Goal: Transaction & Acquisition: Purchase product/service

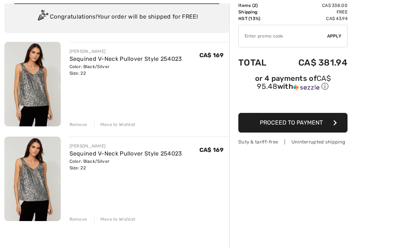
scroll to position [69, 0]
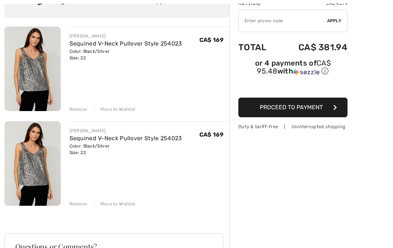
click at [120, 205] on div "Move to Wishlist" at bounding box center [114, 203] width 41 height 7
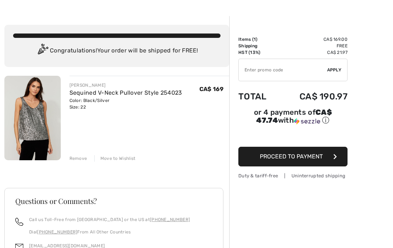
scroll to position [0, 0]
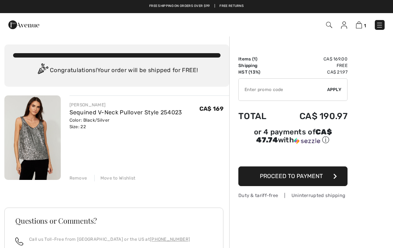
click at [77, 177] on div "Remove" at bounding box center [78, 178] width 18 height 7
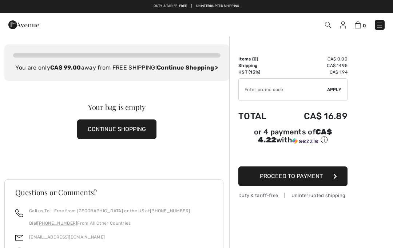
click at [378, 28] on img at bounding box center [379, 24] width 7 height 7
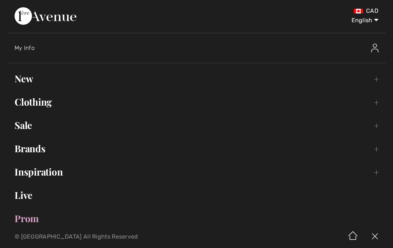
click at [24, 81] on link "New Toggle submenu" at bounding box center [196, 79] width 378 height 16
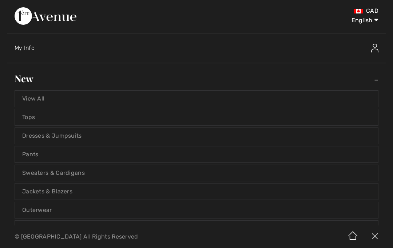
click at [36, 191] on link "Jackets & Blazers" at bounding box center [196, 191] width 363 height 16
click at [29, 193] on link "Jackets & Blazers" at bounding box center [196, 191] width 363 height 16
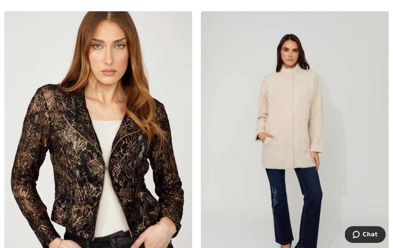
scroll to position [2351, 0]
click at [139, 187] on img at bounding box center [98, 152] width 188 height 282
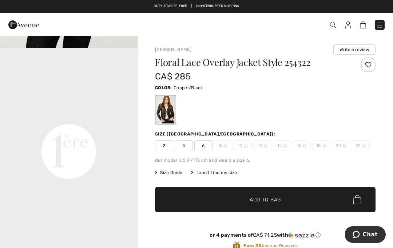
scroll to position [394, 0]
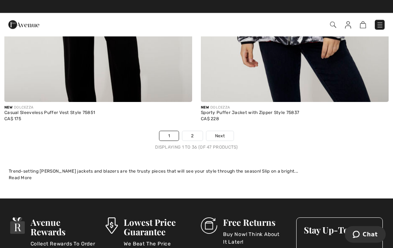
scroll to position [5751, 0]
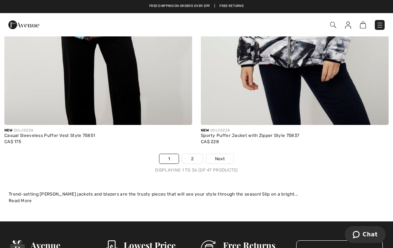
click at [190, 154] on link "2" at bounding box center [192, 158] width 20 height 9
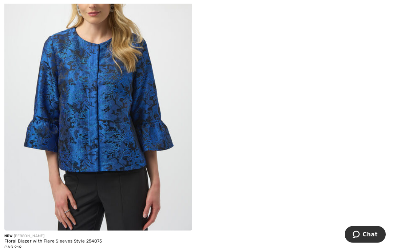
scroll to position [1711, 0]
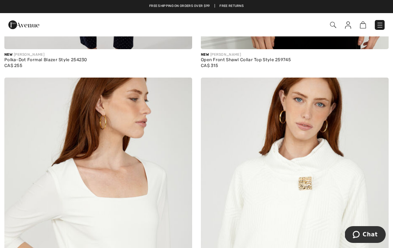
scroll to position [942, 0]
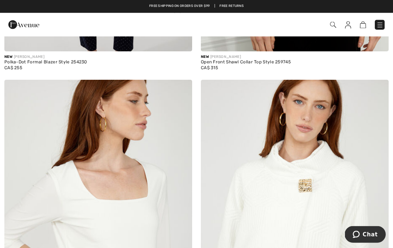
click at [389, 26] on div "Checkout" at bounding box center [277, 24] width 226 height 15
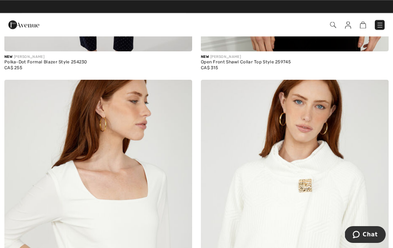
click at [381, 23] on img at bounding box center [379, 24] width 7 height 7
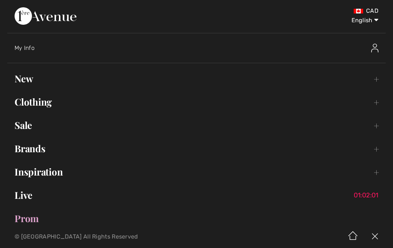
click at [39, 171] on link "Inspiration Toggle submenu" at bounding box center [196, 172] width 378 height 16
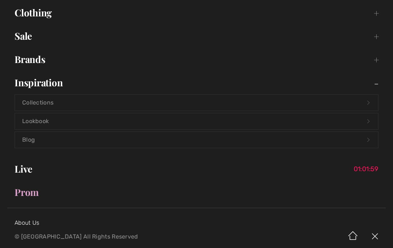
scroll to position [111, 0]
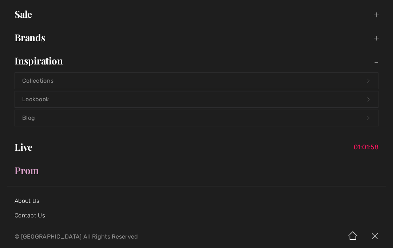
click at [33, 100] on link "Lookbook Open submenu" at bounding box center [196, 99] width 363 height 16
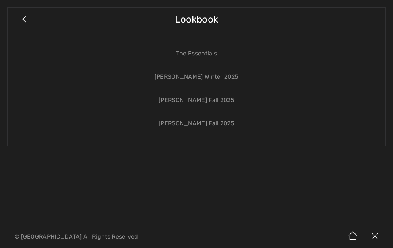
click at [228, 76] on link "[PERSON_NAME] Winter 2025" at bounding box center [196, 77] width 363 height 16
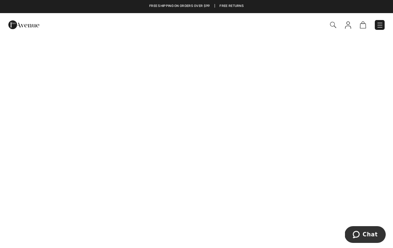
click at [378, 27] on img at bounding box center [379, 24] width 7 height 7
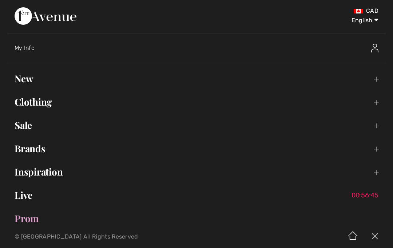
click at [45, 103] on link "Clothing Toggle submenu" at bounding box center [196, 102] width 378 height 16
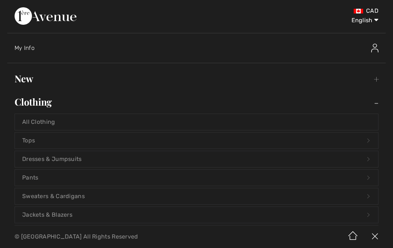
click at [32, 143] on link "Tops Open submenu" at bounding box center [196, 140] width 363 height 16
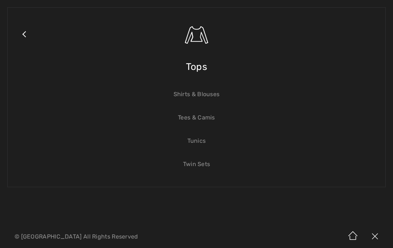
click at [204, 140] on link "Tunics" at bounding box center [196, 141] width 363 height 16
click at [221, 96] on link "Shirts & Blouses" at bounding box center [196, 94] width 363 height 16
click at [215, 95] on link "Shirts & Blouses" at bounding box center [196, 94] width 363 height 16
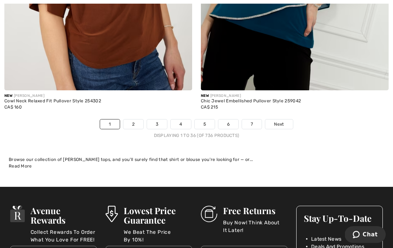
scroll to position [5828, 0]
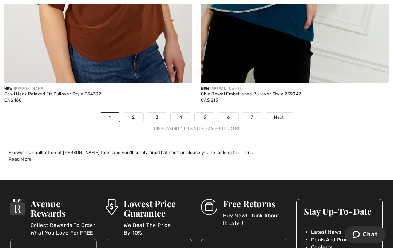
click at [141, 112] on link "2" at bounding box center [133, 116] width 20 height 9
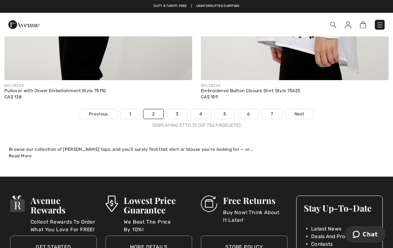
scroll to position [5771, 0]
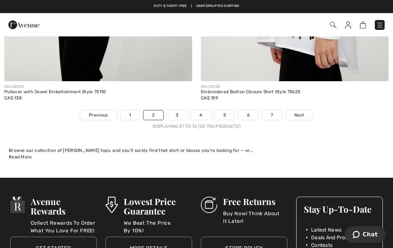
click at [173, 110] on link "3" at bounding box center [177, 114] width 20 height 9
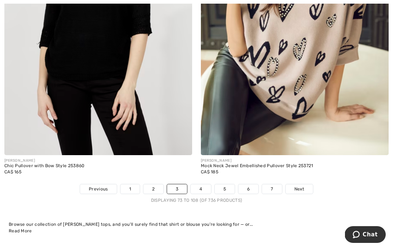
scroll to position [5711, 0]
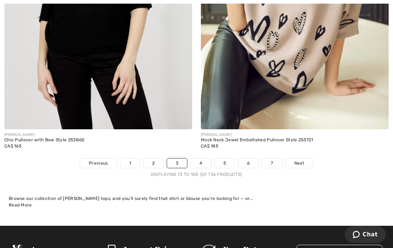
click at [199, 160] on link "4" at bounding box center [201, 162] width 20 height 9
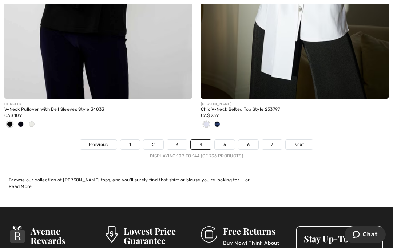
scroll to position [5795, 0]
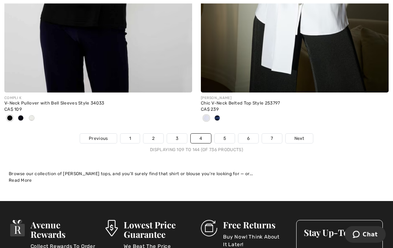
click at [222, 134] on link "5" at bounding box center [225, 138] width 20 height 9
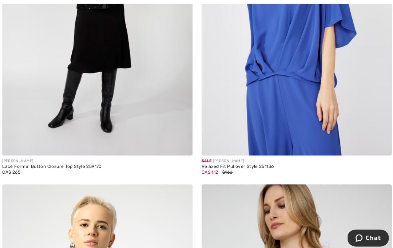
scroll to position [4732, 0]
click at [30, 122] on img at bounding box center [98, 13] width 188 height 282
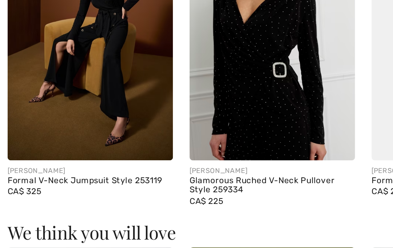
scroll to position [645, 0]
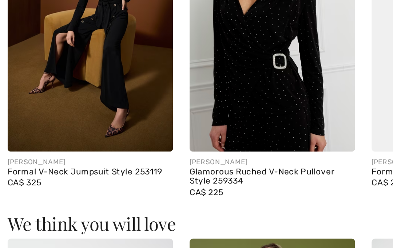
click at [160, 65] on img at bounding box center [143, 114] width 87 height 131
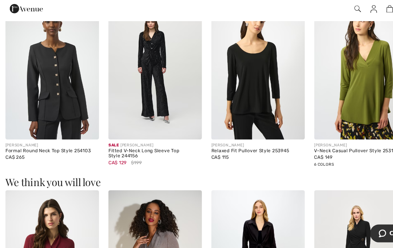
scroll to position [724, 0]
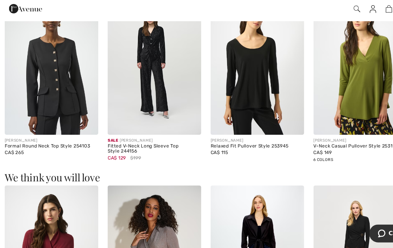
click at [162, 125] on img at bounding box center [143, 76] width 87 height 131
click at [179, 151] on div "Fitted V-Neck Long Sleeve Top Style 244156" at bounding box center [143, 156] width 87 height 10
click at [178, 114] on img at bounding box center [143, 76] width 87 height 131
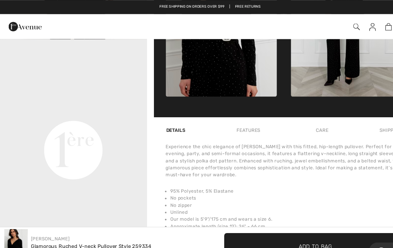
scroll to position [411, 0]
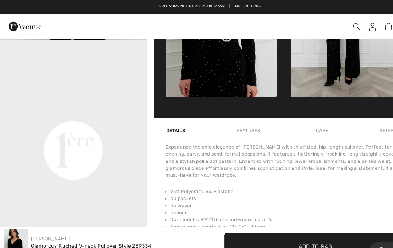
click at [299, 123] on div "Care" at bounding box center [301, 121] width 24 height 13
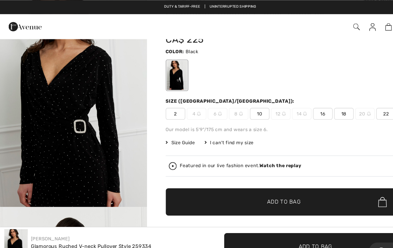
scroll to position [45, 0]
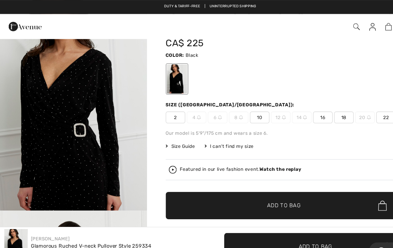
click at [361, 107] on span "22" at bounding box center [360, 109] width 18 height 11
click at [270, 190] on span "Add to Bag" at bounding box center [265, 192] width 31 height 8
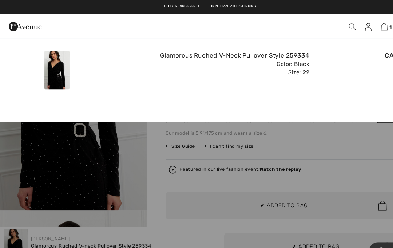
scroll to position [0, 0]
click at [331, 79] on div "CA$ 225" at bounding box center [339, 65] width 95 height 42
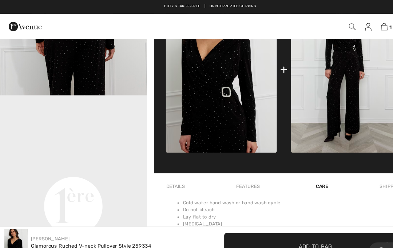
scroll to position [360, 0]
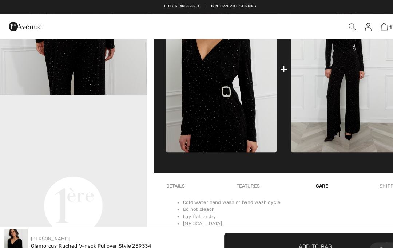
click at [333, 119] on img at bounding box center [324, 65] width 104 height 156
click at [333, 92] on img at bounding box center [324, 65] width 104 height 156
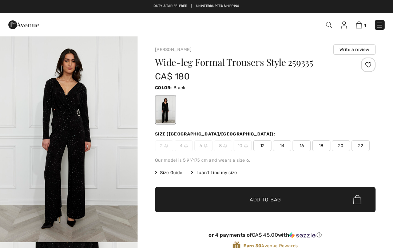
checkbox input "true"
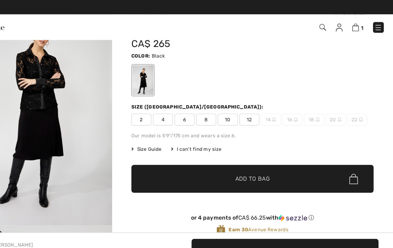
scroll to position [32, 0]
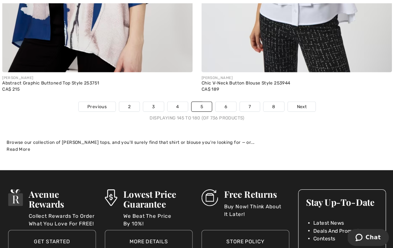
scroll to position [5756, 0]
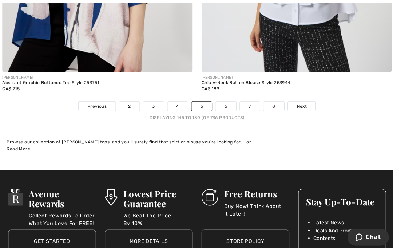
click at [227, 101] on link "6" at bounding box center [225, 105] width 20 height 9
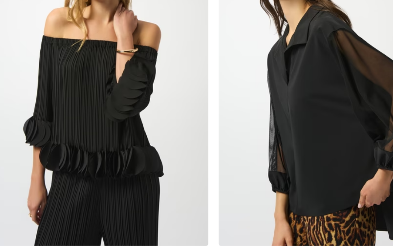
scroll to position [5004, 0]
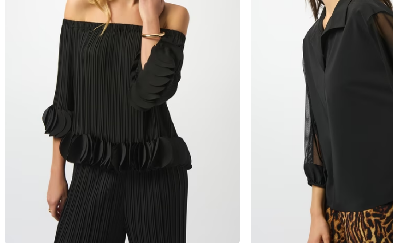
click at [140, 130] on img at bounding box center [98, 74] width 188 height 282
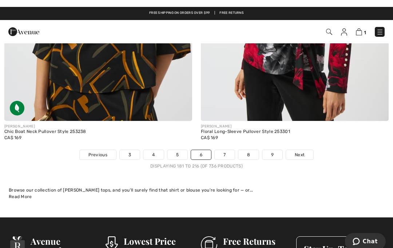
scroll to position [5690, 0]
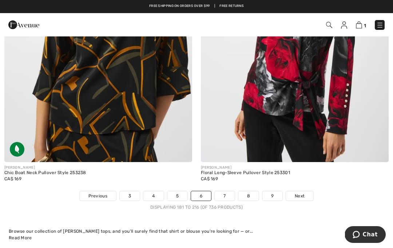
click at [229, 191] on link "7" at bounding box center [225, 195] width 20 height 9
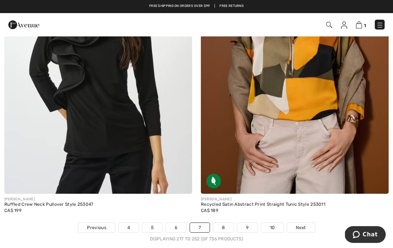
scroll to position [5646, 0]
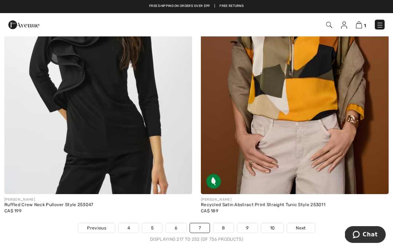
click at [225, 223] on link "8" at bounding box center [223, 227] width 20 height 9
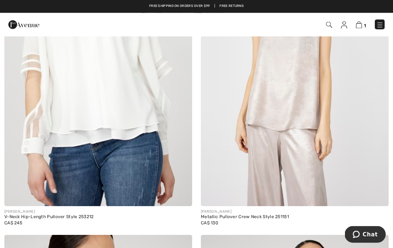
scroll to position [460, 0]
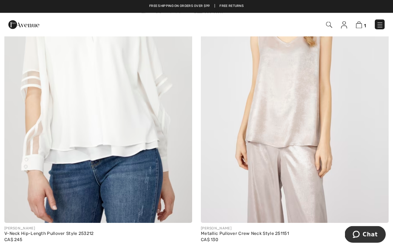
click at [296, 146] on img at bounding box center [295, 82] width 188 height 282
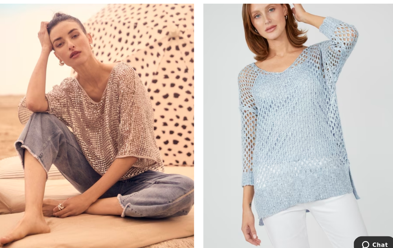
scroll to position [4653, 0]
click at [67, 102] on img at bounding box center [98, 116] width 188 height 282
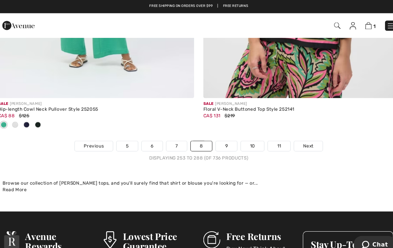
scroll to position [5757, 0]
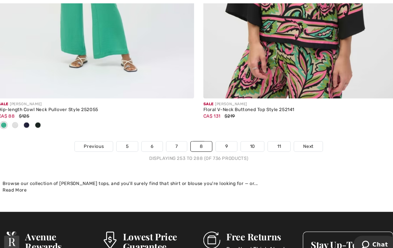
click at [213, 136] on link "9" at bounding box center [223, 140] width 20 height 9
click at [215, 136] on link "9" at bounding box center [223, 140] width 20 height 9
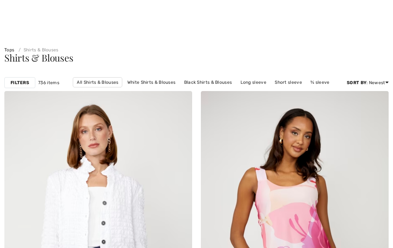
scroll to position [156, 0]
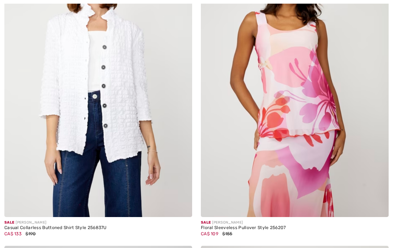
checkbox input "true"
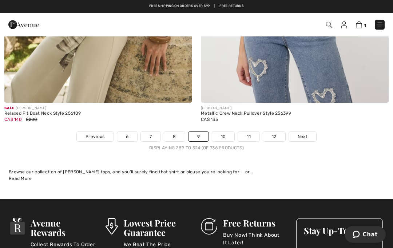
scroll to position [5737, 0]
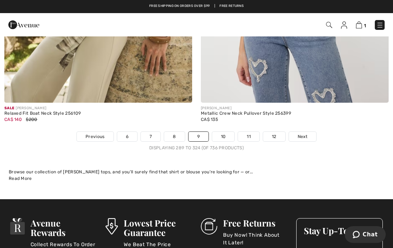
click at [227, 132] on link "10" at bounding box center [223, 136] width 23 height 9
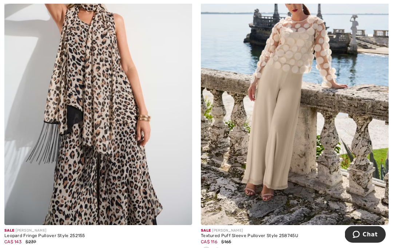
scroll to position [459, 0]
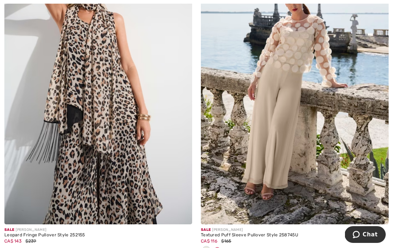
click at [221, 247] on div at bounding box center [217, 250] width 11 height 12
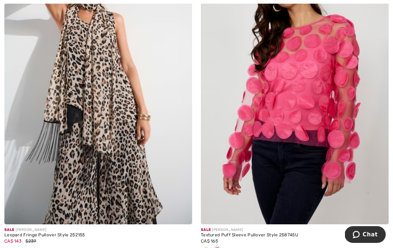
click at [321, 184] on img at bounding box center [295, 84] width 188 height 282
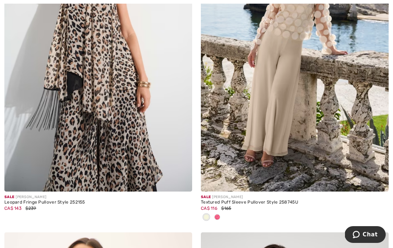
scroll to position [492, 0]
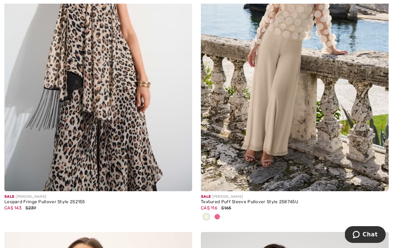
click at [21, 187] on img at bounding box center [98, 50] width 188 height 282
click at [29, 188] on img at bounding box center [98, 50] width 188 height 282
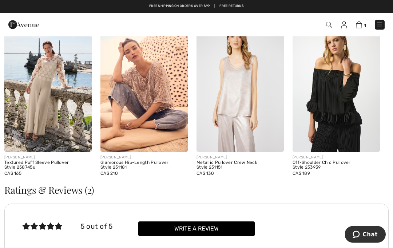
scroll to position [1061, 0]
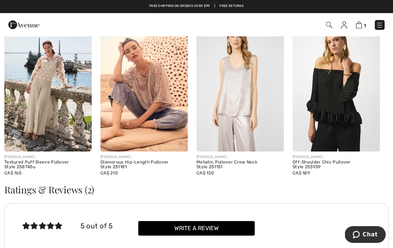
click at [350, 161] on div "Off-Shoulder Chic Pullover Style 253939" at bounding box center [336, 165] width 87 height 10
click at [349, 155] on div "[PERSON_NAME]" at bounding box center [336, 156] width 87 height 5
click at [363, 136] on img at bounding box center [336, 85] width 87 height 131
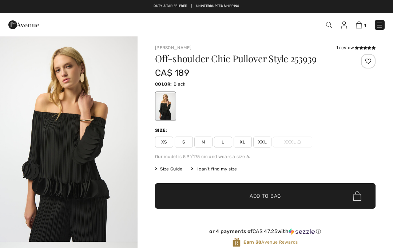
checkbox input "true"
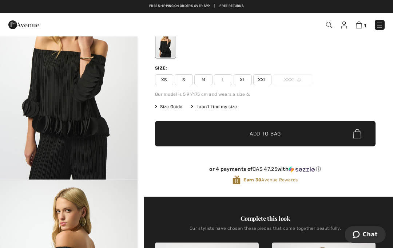
scroll to position [62, 0]
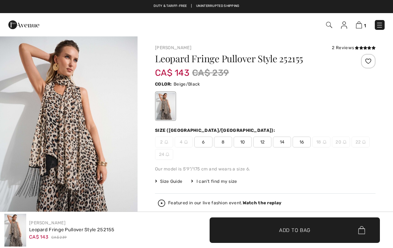
checkbox input "true"
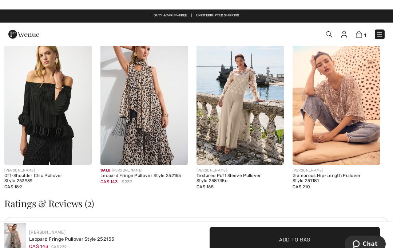
scroll to position [1045, 0]
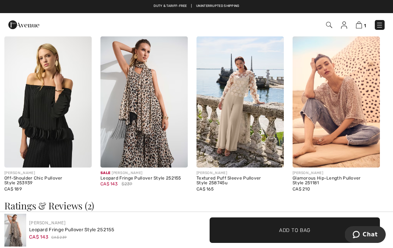
click at [350, 150] on img at bounding box center [336, 101] width 87 height 131
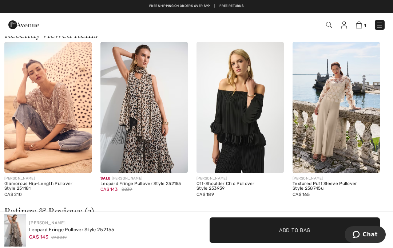
scroll to position [1046, 0]
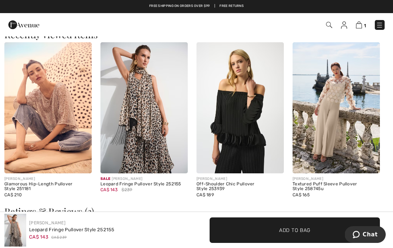
click at [258, 152] on img at bounding box center [239, 107] width 87 height 131
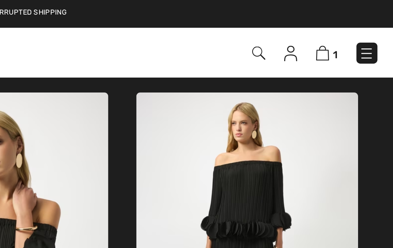
scroll to position [251, 0]
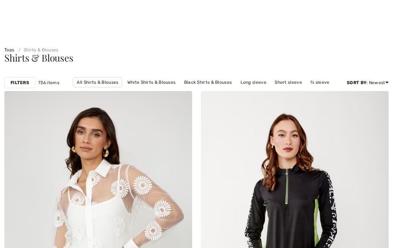
checkbox input "true"
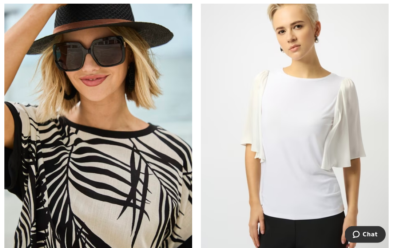
scroll to position [4656, 0]
click at [336, 198] on img at bounding box center [295, 124] width 188 height 282
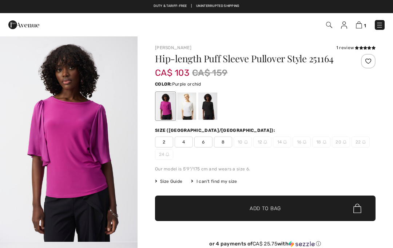
scroll to position [0, 0]
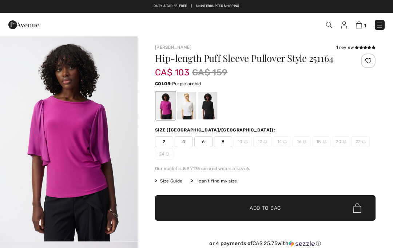
checkbox input "true"
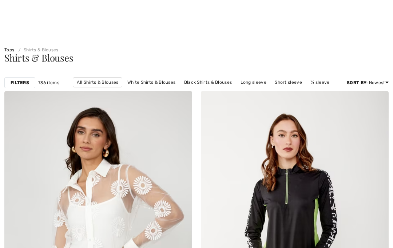
checkbox input "true"
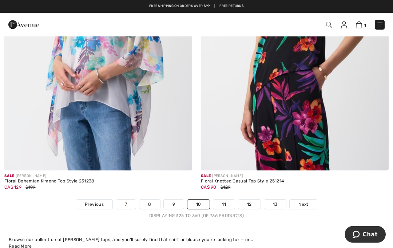
scroll to position [5705, 0]
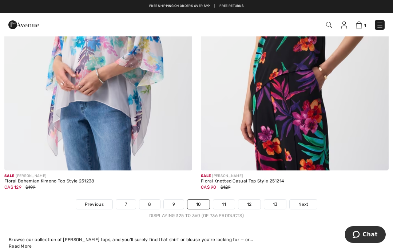
click at [223, 201] on link "11" at bounding box center [223, 203] width 21 height 9
click at [221, 199] on link "11" at bounding box center [223, 203] width 21 height 9
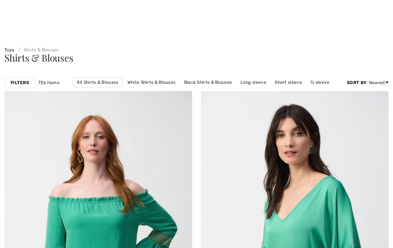
checkbox input "true"
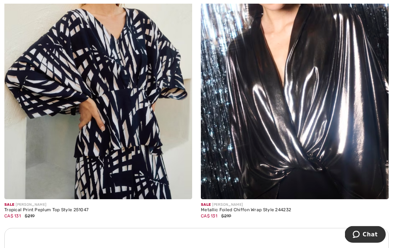
scroll to position [1773, 0]
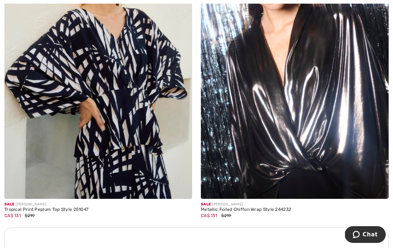
click at [351, 167] on img at bounding box center [295, 58] width 188 height 282
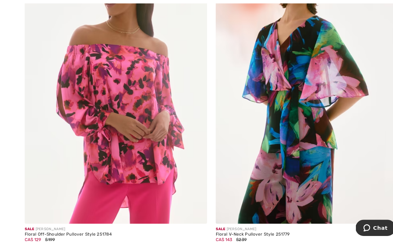
scroll to position [2741, 0]
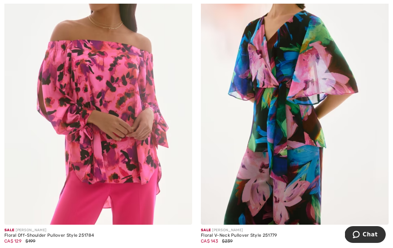
click at [44, 169] on img at bounding box center [98, 84] width 188 height 282
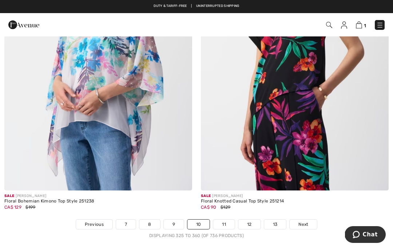
click at [228, 219] on link "11" at bounding box center [223, 223] width 21 height 9
click at [229, 219] on link "11" at bounding box center [223, 223] width 21 height 9
click at [230, 219] on link "11" at bounding box center [223, 223] width 21 height 9
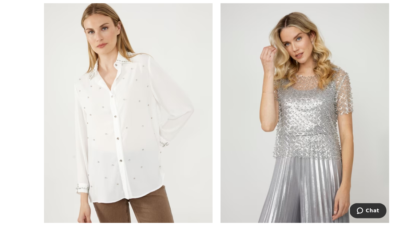
scroll to position [4678, 0]
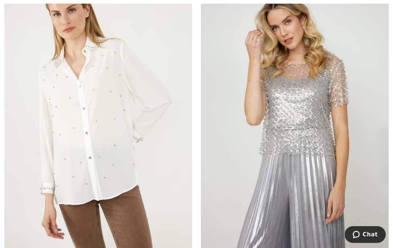
click at [311, 213] on img at bounding box center [295, 114] width 188 height 282
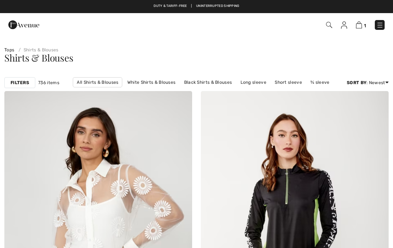
checkbox input "true"
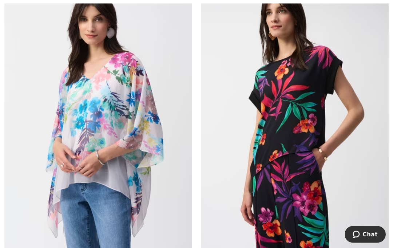
scroll to position [5679, 0]
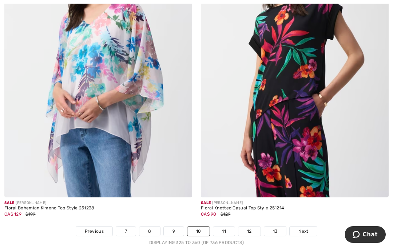
click at [225, 230] on link "11" at bounding box center [223, 230] width 21 height 9
click at [228, 226] on link "11" at bounding box center [223, 230] width 21 height 9
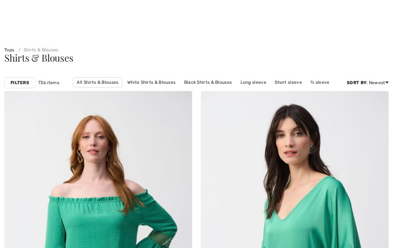
scroll to position [233, 0]
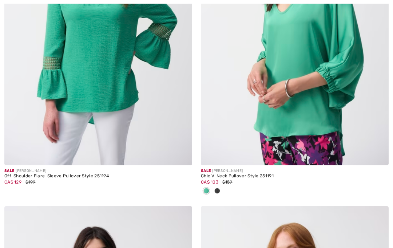
checkbox input "true"
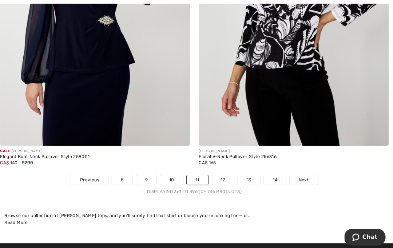
scroll to position [5756, 0]
click at [221, 173] on link "12" at bounding box center [225, 177] width 22 height 9
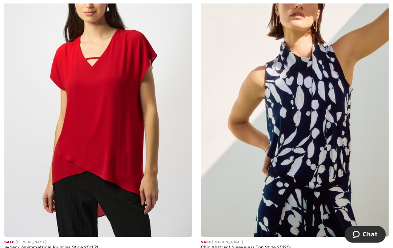
scroll to position [1092, 0]
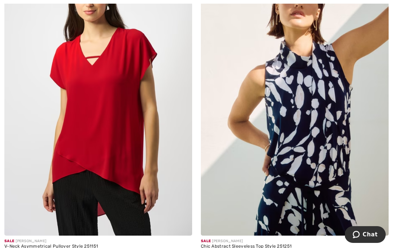
click at [68, 142] on img at bounding box center [98, 95] width 188 height 282
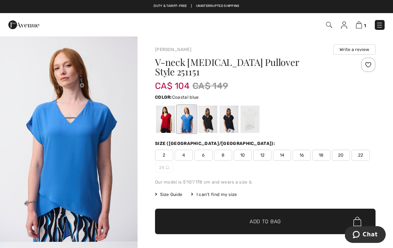
click at [231, 118] on div at bounding box center [228, 119] width 19 height 27
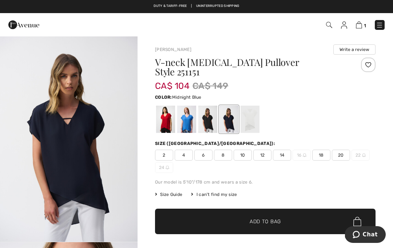
click at [226, 118] on div at bounding box center [228, 119] width 19 height 27
click at [163, 120] on div at bounding box center [165, 119] width 19 height 27
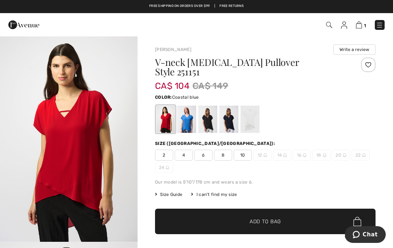
click at [189, 114] on div at bounding box center [186, 119] width 19 height 27
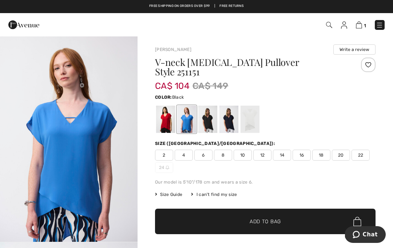
click at [210, 114] on div at bounding box center [207, 119] width 19 height 27
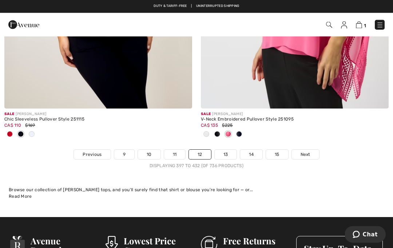
scroll to position [5815, 0]
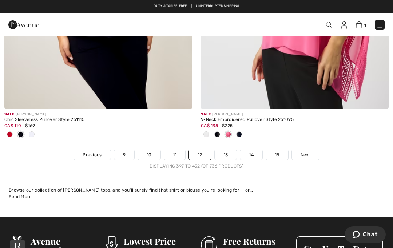
click at [227, 150] on link "13" at bounding box center [226, 154] width 22 height 9
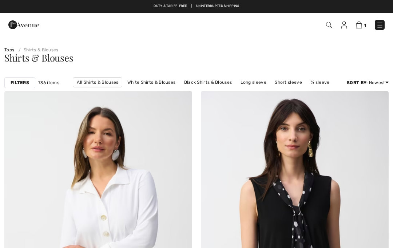
checkbox input "true"
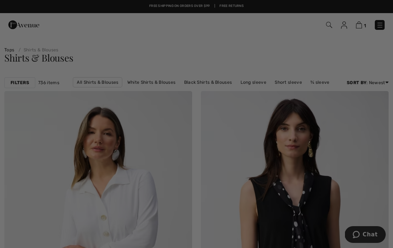
checkbox input "true"
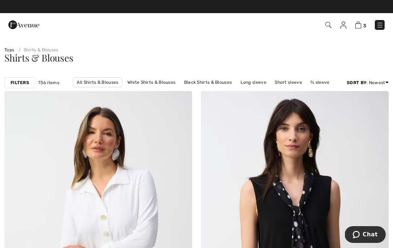
click at [360, 27] on img at bounding box center [358, 24] width 6 height 7
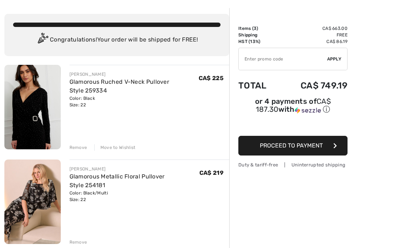
scroll to position [23, 0]
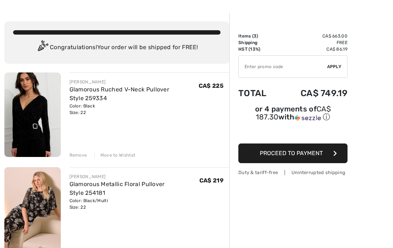
click at [85, 154] on div "Remove" at bounding box center [78, 155] width 18 height 7
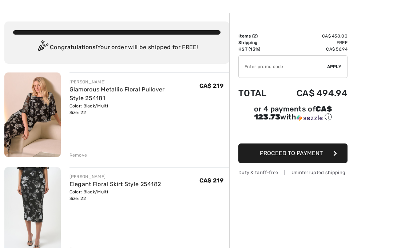
click at [291, 64] on input "TEXT" at bounding box center [283, 67] width 88 height 22
type input "LIVE10"
click at [338, 69] on span "Apply" at bounding box center [334, 67] width 15 height 7
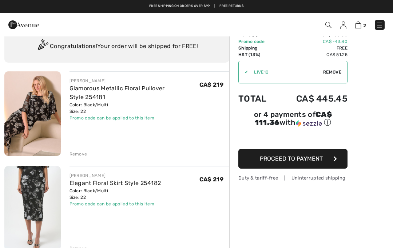
scroll to position [0, 0]
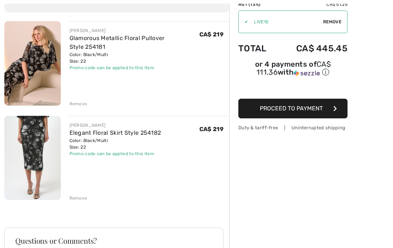
scroll to position [88, 0]
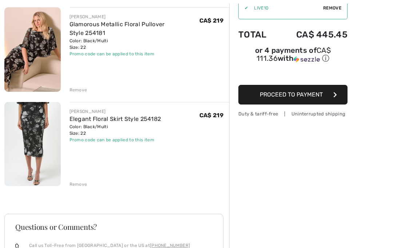
click at [300, 92] on span "Proceed to Payment" at bounding box center [291, 94] width 63 height 7
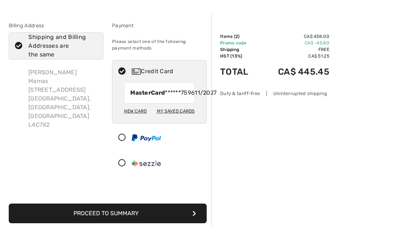
scroll to position [23, 0]
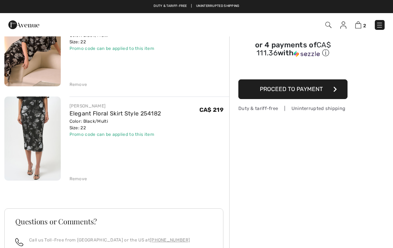
scroll to position [92, 0]
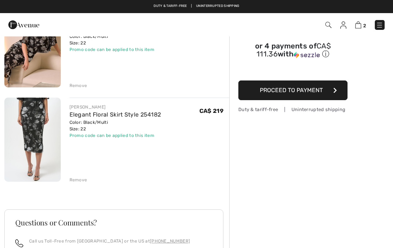
click at [147, 115] on link "Elegant Floral Skirt Style 254182" at bounding box center [115, 114] width 92 height 7
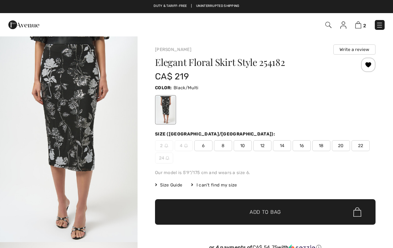
checkbox input "true"
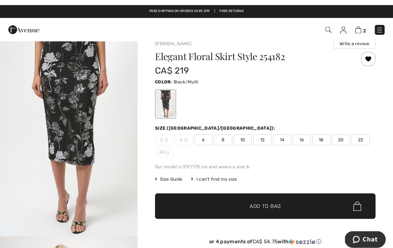
scroll to position [5, 0]
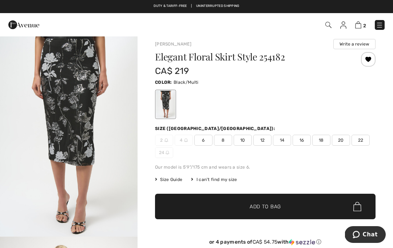
click at [172, 182] on span "Size Guide" at bounding box center [168, 179] width 27 height 7
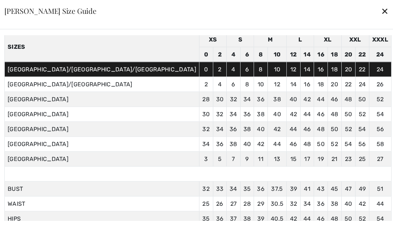
scroll to position [31, 0]
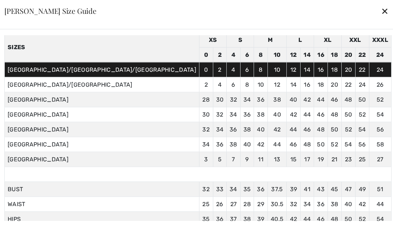
click at [281, 221] on div "Inches Centimeters Canada/US sizes displayed on site. Sizes XS S M L XL XXL XXX…" at bounding box center [197, 128] width 387 height 186
click at [355, 226] on td "52 132" at bounding box center [362, 218] width 14 height 15
click at [369, 211] on td "44 112" at bounding box center [380, 203] width 22 height 15
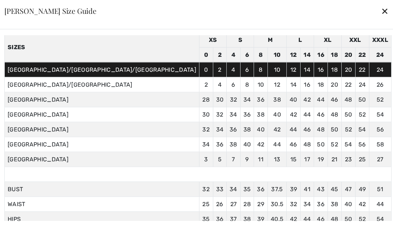
click at [381, 19] on div "✕" at bounding box center [385, 10] width 8 height 15
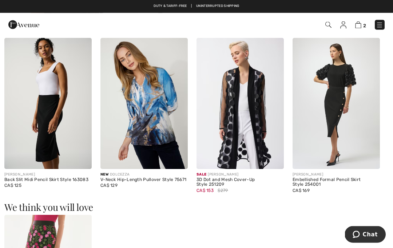
scroll to position [670, 0]
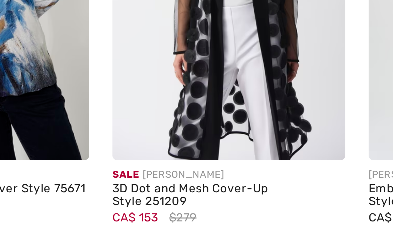
click at [196, 48] on img at bounding box center [239, 85] width 87 height 131
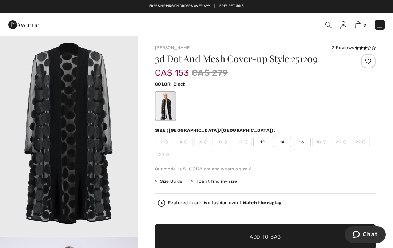
scroll to position [831, 0]
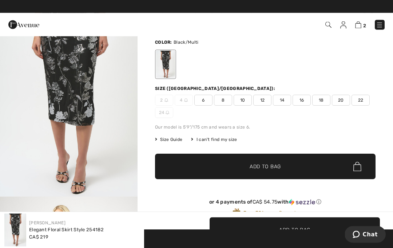
scroll to position [37, 0]
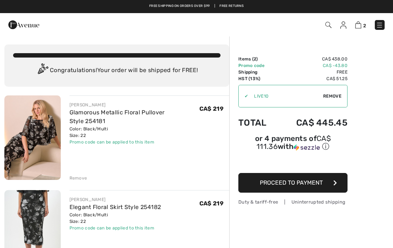
click at [341, 29] on link at bounding box center [343, 24] width 6 height 9
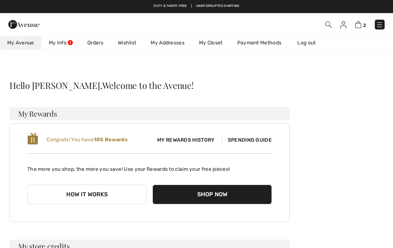
click at [125, 45] on link "Wishlist" at bounding box center [127, 42] width 33 height 13
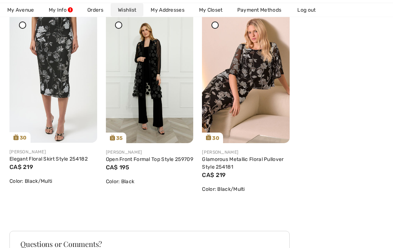
scroll to position [739, 0]
click at [166, 158] on link "Open Front Formal Top Style 259709" at bounding box center [149, 159] width 87 height 6
